Goal: Transaction & Acquisition: Purchase product/service

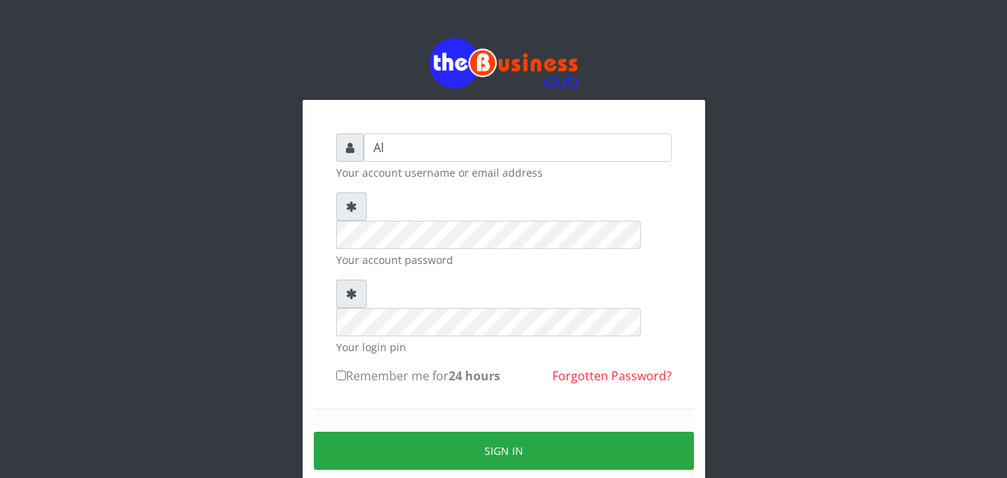
type input "A"
type input "Alao"
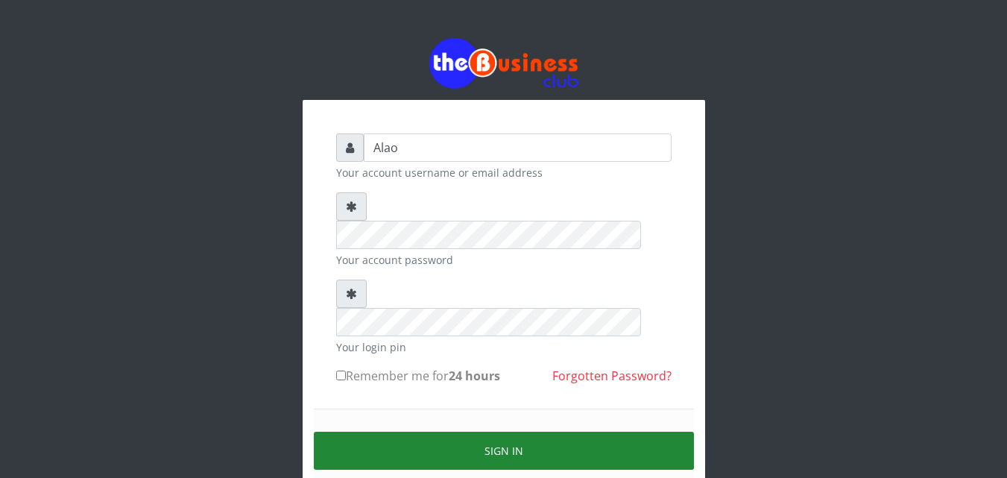
click at [511, 432] on button "Sign in" at bounding box center [504, 451] width 380 height 38
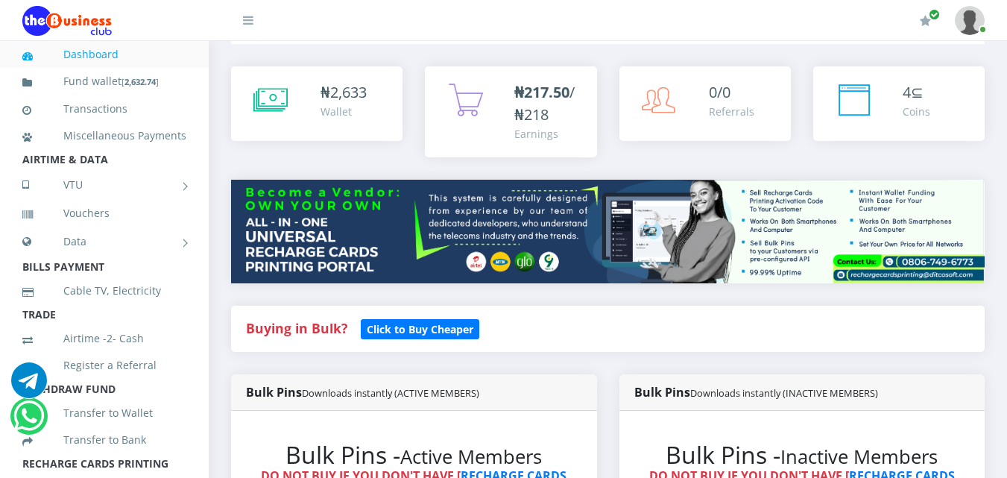
scroll to position [239, 0]
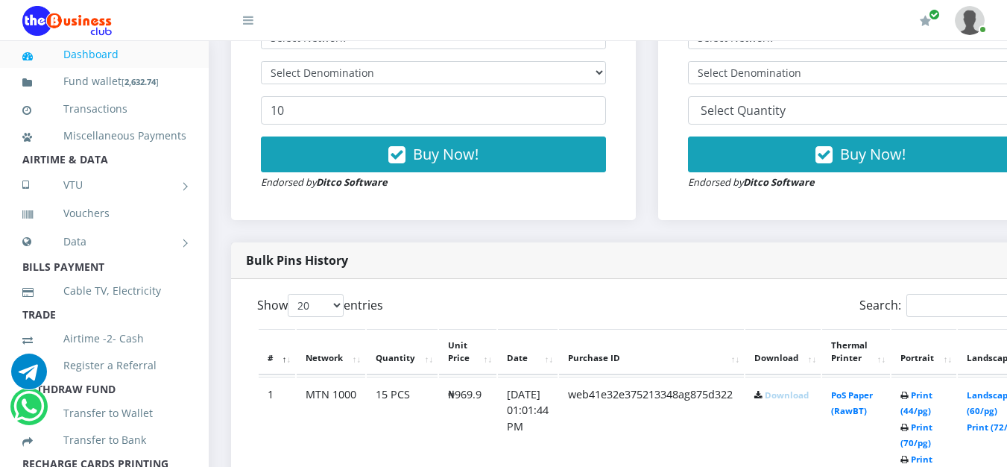
scroll to position [0, 0]
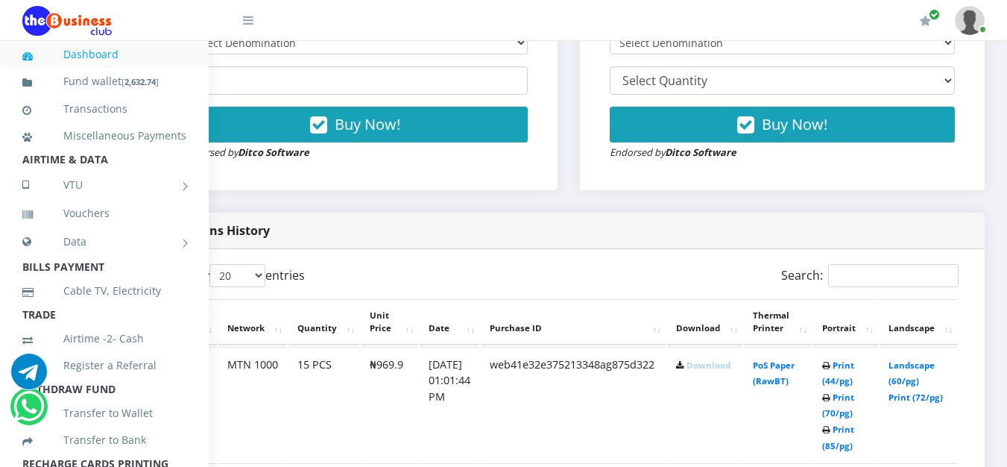
scroll to position [596, 100]
click at [909, 366] on link "Landscape (60/pg)" at bounding box center [911, 373] width 46 height 28
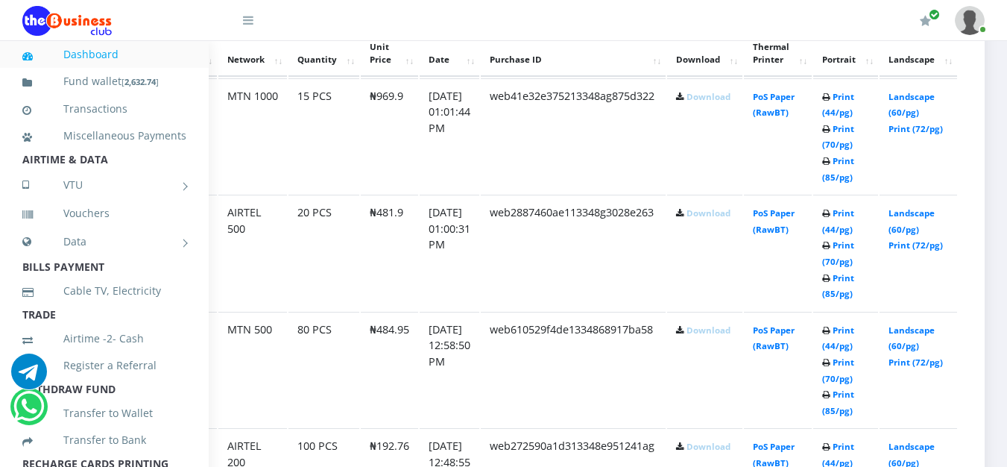
scroll to position [894, 100]
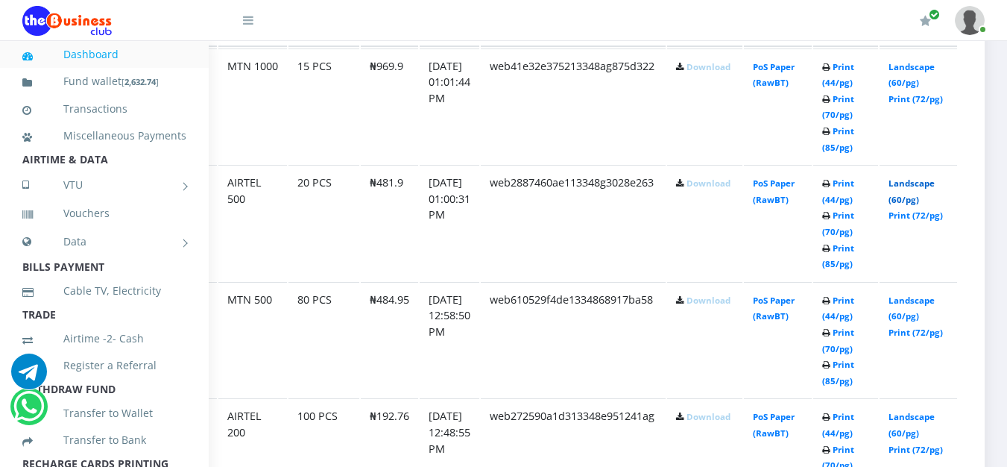
click at [906, 183] on link "Landscape (60/pg)" at bounding box center [911, 191] width 46 height 28
click at [913, 303] on link "Landscape (60/pg)" at bounding box center [911, 308] width 46 height 28
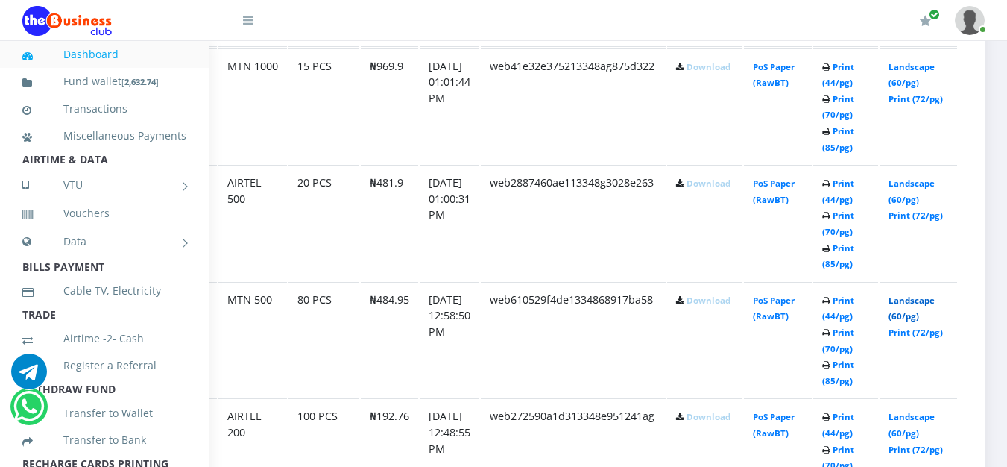
click at [913, 303] on link "Landscape (60/pg)" at bounding box center [911, 308] width 46 height 28
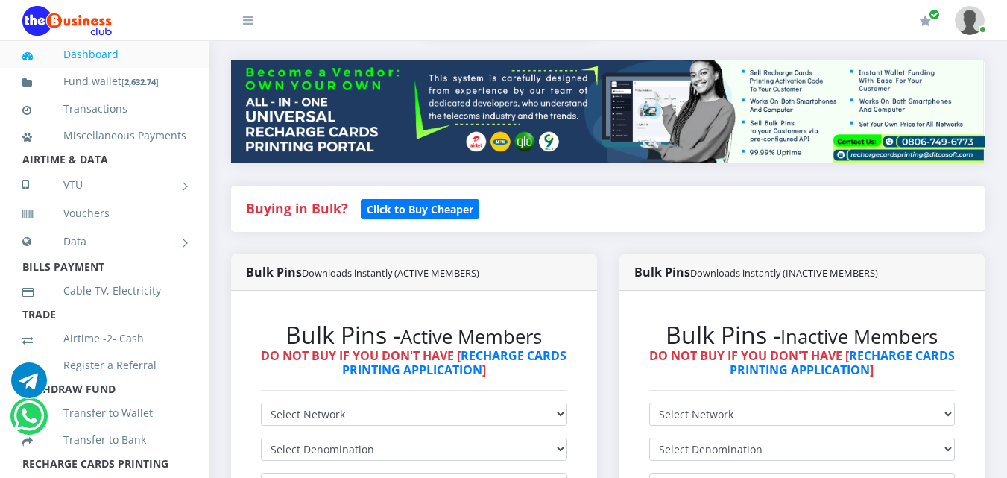
scroll to position [215, 0]
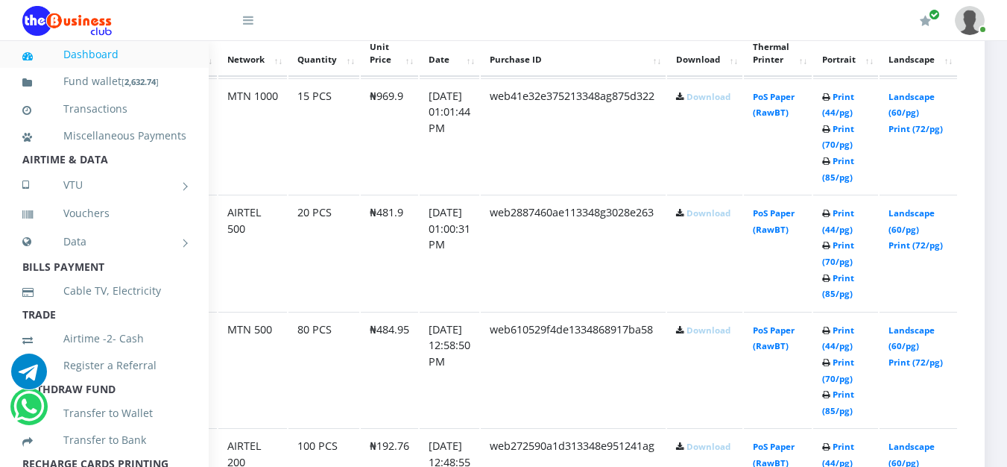
scroll to position [995, 100]
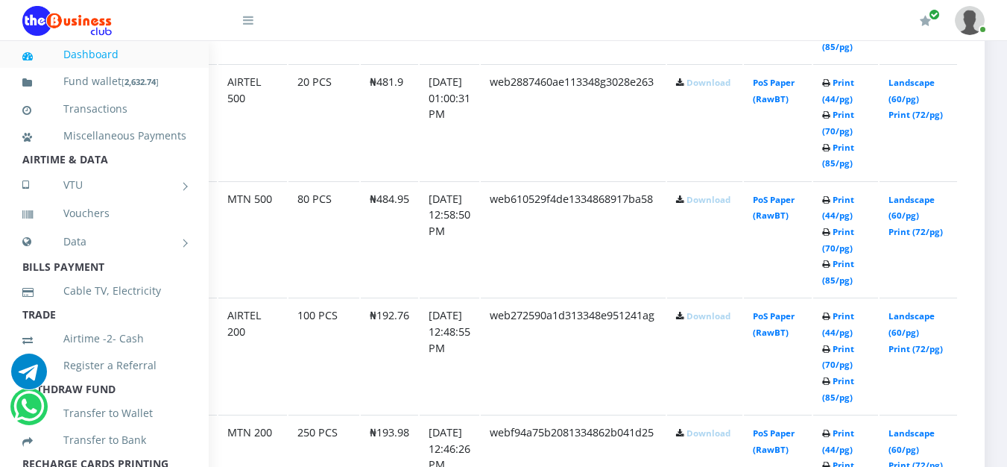
click at [915, 316] on link "Landscape (60/pg)" at bounding box center [911, 324] width 46 height 28
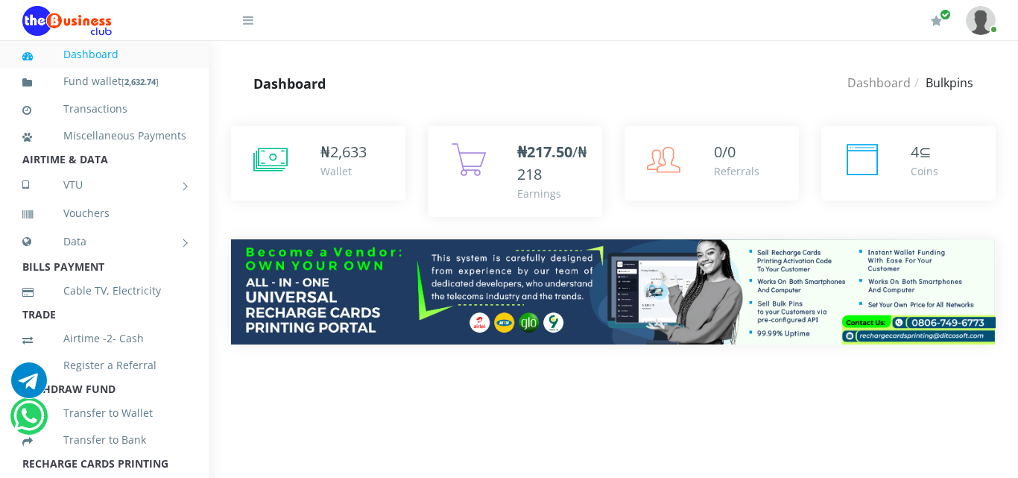
scroll to position [408, 0]
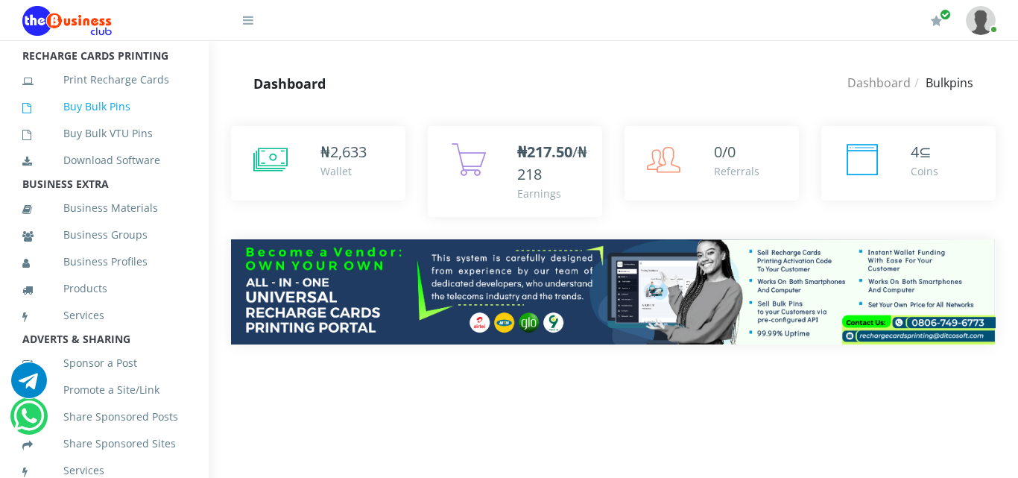
click at [104, 122] on link "Buy Bulk Pins" at bounding box center [104, 106] width 164 height 34
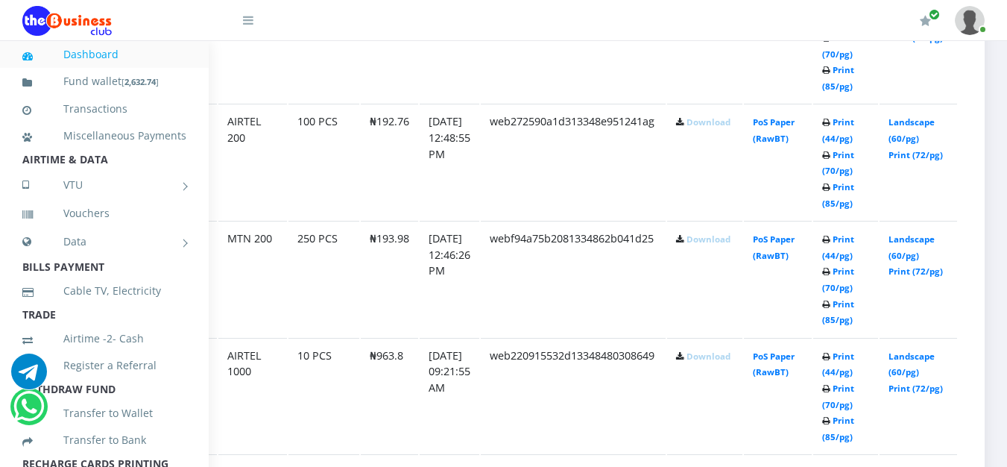
scroll to position [1189, 100]
click at [906, 240] on link "Landscape (60/pg)" at bounding box center [911, 247] width 46 height 28
